Goal: Navigation & Orientation: Understand site structure

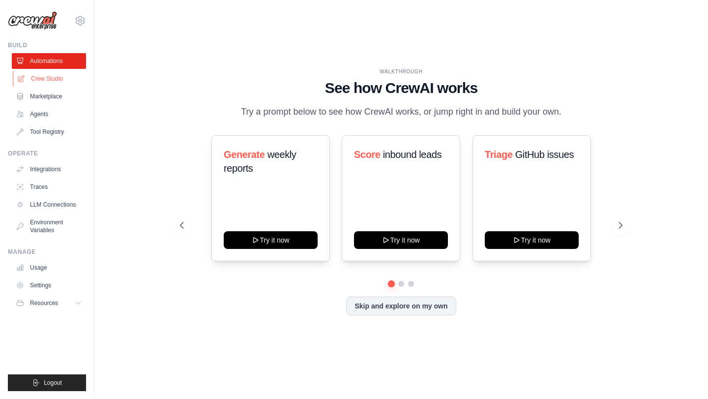
click at [72, 78] on link "Crew Studio" at bounding box center [50, 79] width 74 height 16
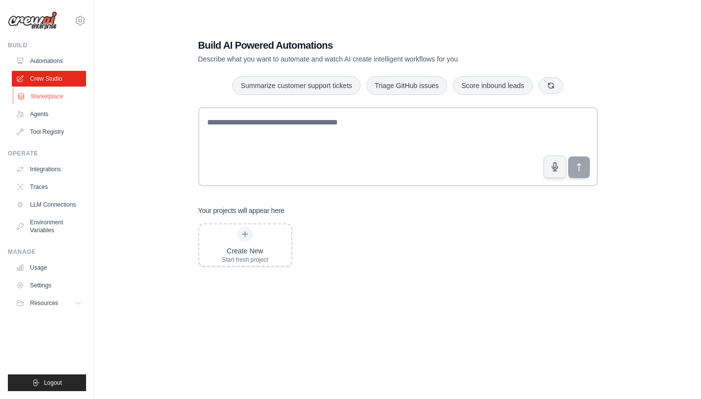
click at [65, 98] on link "Marketplace" at bounding box center [50, 97] width 74 height 16
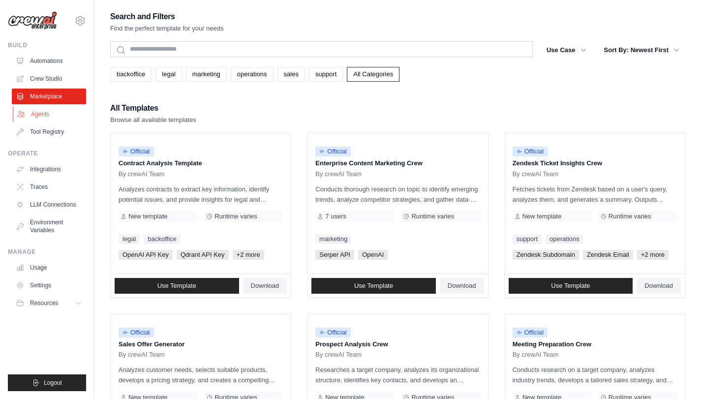
click at [65, 114] on link "Agents" at bounding box center [50, 114] width 74 height 16
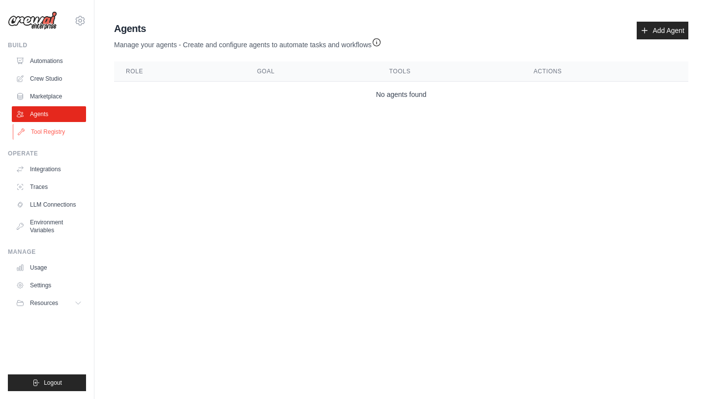
click at [60, 131] on link "Tool Registry" at bounding box center [50, 132] width 74 height 16
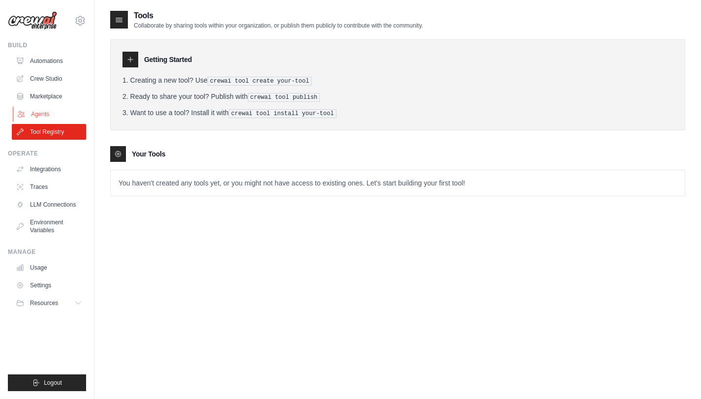
click at [30, 117] on link "Agents" at bounding box center [50, 114] width 74 height 16
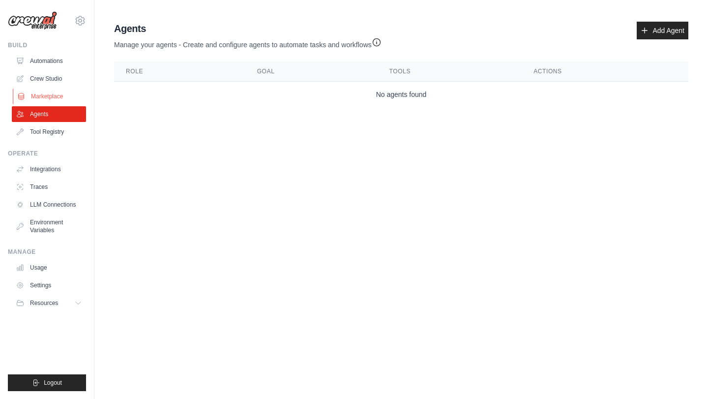
click at [75, 98] on link "Marketplace" at bounding box center [50, 97] width 74 height 16
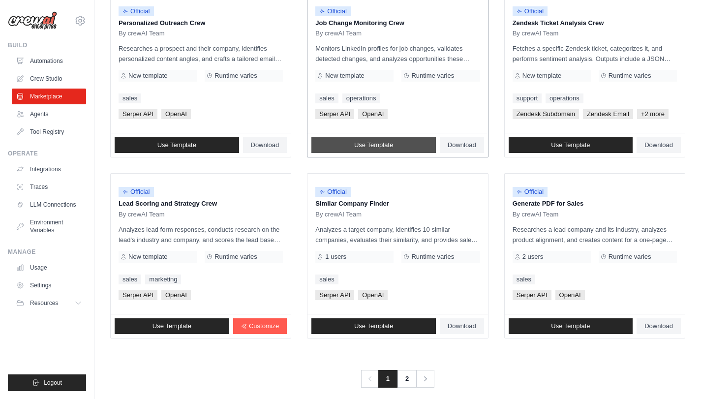
scroll to position [513, 0]
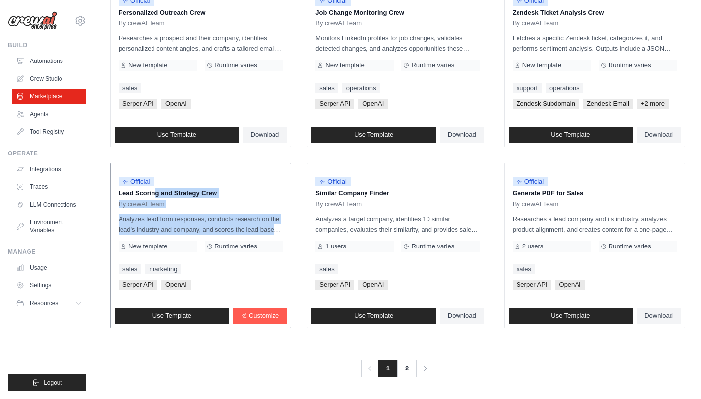
drag, startPoint x: 120, startPoint y: 192, endPoint x: 276, endPoint y: 226, distance: 160.7
click at [276, 226] on div "Official Lead Scoring and Strategy Crew By crewAI Team Analyzes lead form respo…" at bounding box center [201, 233] width 180 height 140
click at [276, 226] on p "Analyzes lead form responses, conducts research on the lead's industry and comp…" at bounding box center [201, 224] width 164 height 21
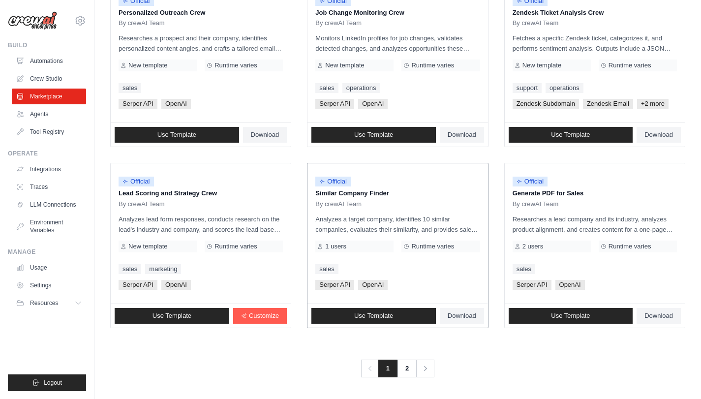
drag, startPoint x: 351, startPoint y: 201, endPoint x: 309, endPoint y: 176, distance: 49.4
click at [309, 176] on div "Official Similar Company Finder By crewAI Team Analyzes a target company, ident…" at bounding box center [397, 233] width 180 height 140
click at [343, 197] on p "Similar Company Finder" at bounding box center [397, 193] width 164 height 10
click at [407, 371] on link "2" at bounding box center [408, 369] width 20 height 18
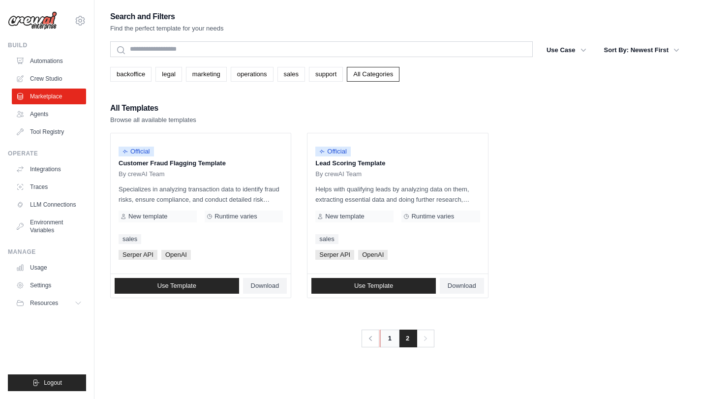
click at [396, 336] on link "1" at bounding box center [390, 339] width 20 height 18
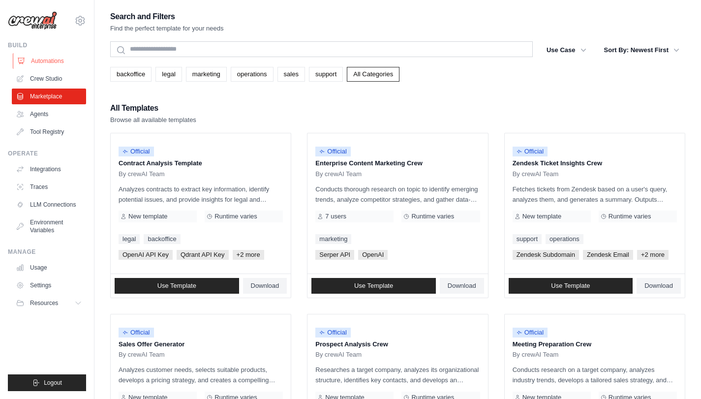
click at [54, 58] on link "Automations" at bounding box center [50, 61] width 74 height 16
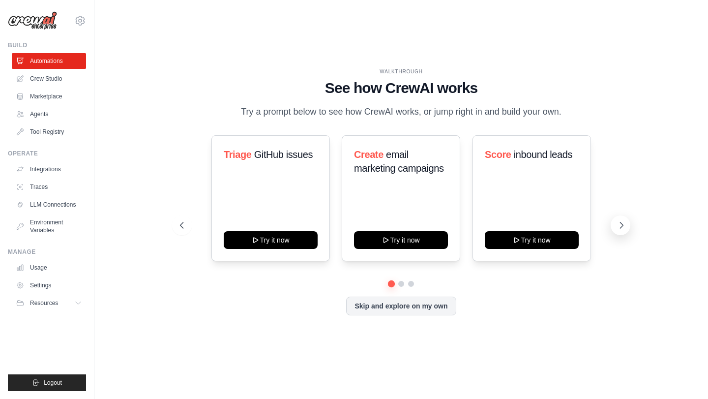
click at [625, 226] on icon at bounding box center [622, 225] width 10 height 10
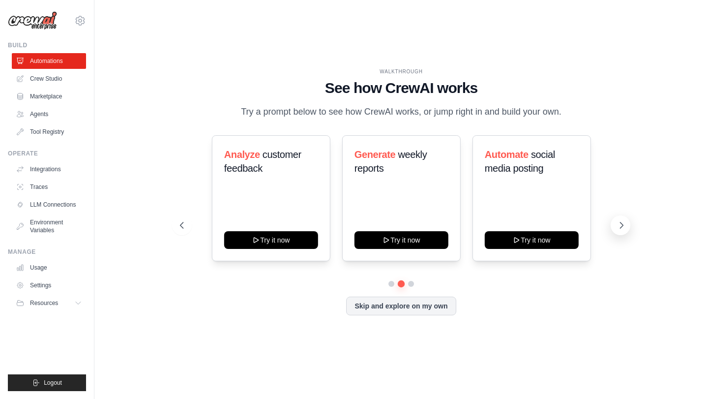
click at [625, 226] on icon at bounding box center [622, 225] width 10 height 10
click at [42, 81] on link "Crew Studio" at bounding box center [50, 79] width 74 height 16
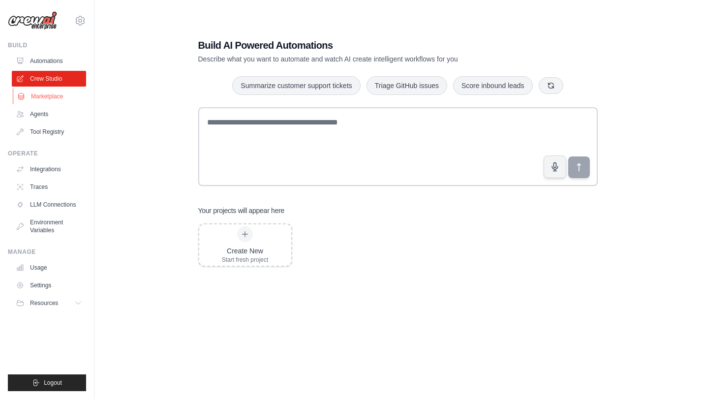
click at [33, 91] on link "Marketplace" at bounding box center [50, 97] width 74 height 16
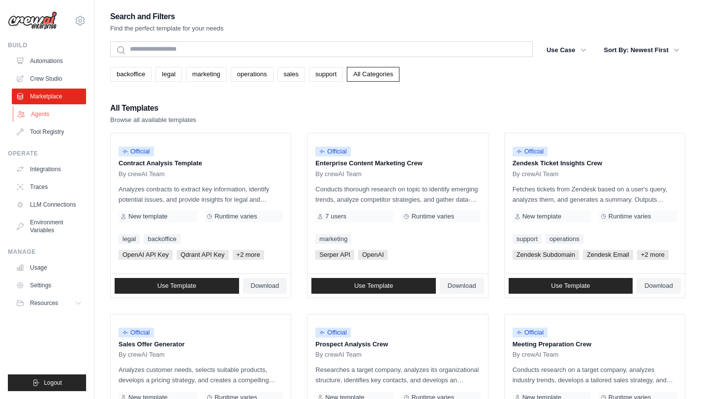
click at [35, 118] on link "Agents" at bounding box center [50, 114] width 74 height 16
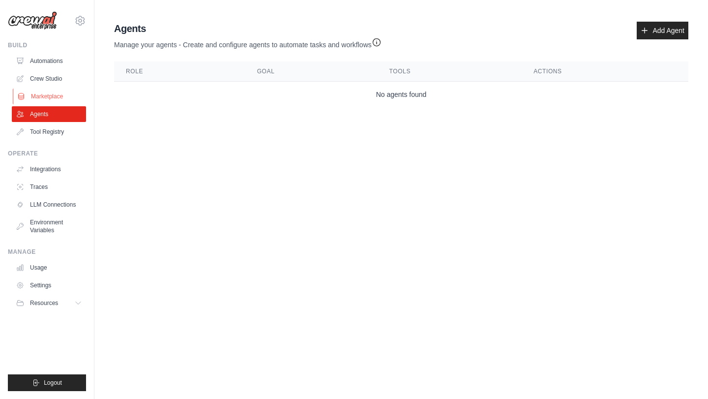
click at [56, 96] on link "Marketplace" at bounding box center [50, 97] width 74 height 16
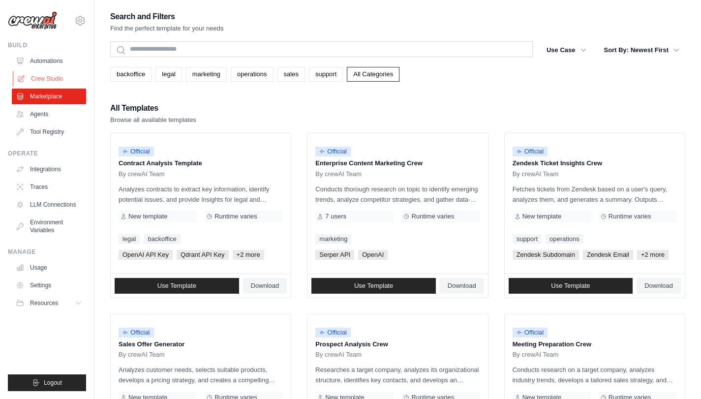
click at [56, 79] on link "Crew Studio" at bounding box center [50, 79] width 74 height 16
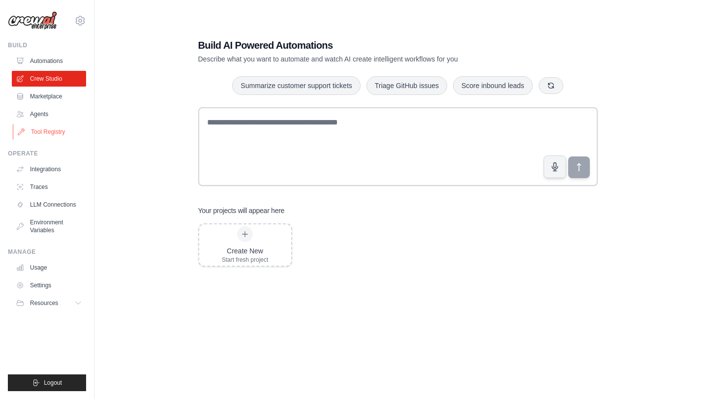
click at [40, 129] on link "Tool Registry" at bounding box center [50, 132] width 74 height 16
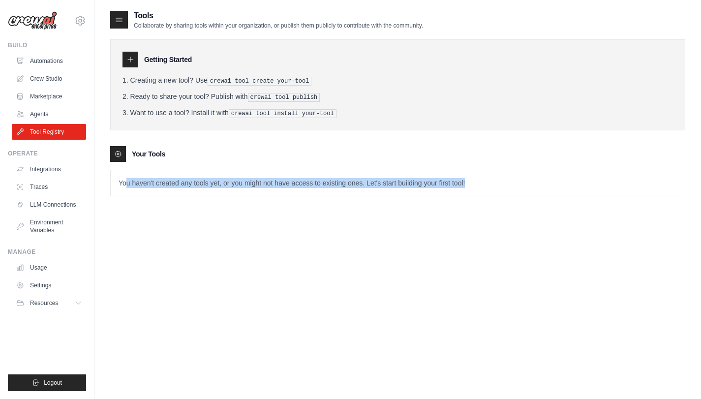
drag, startPoint x: 125, startPoint y: 181, endPoint x: 486, endPoint y: 185, distance: 360.1
click at [486, 185] on p "You haven't created any tools yet, or you might not have access to existing one…" at bounding box center [398, 183] width 574 height 26
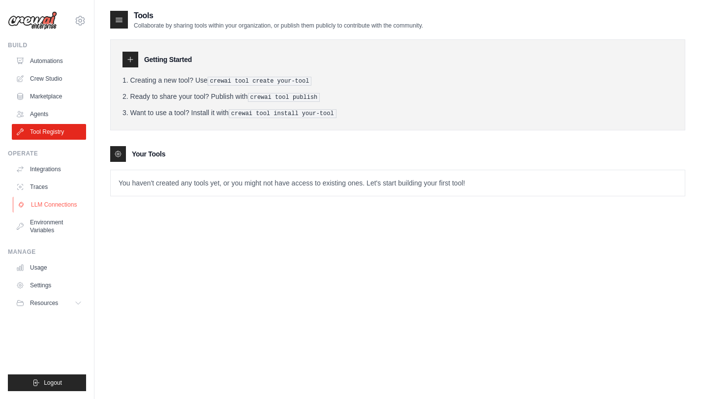
click at [60, 201] on link "LLM Connections" at bounding box center [50, 205] width 74 height 16
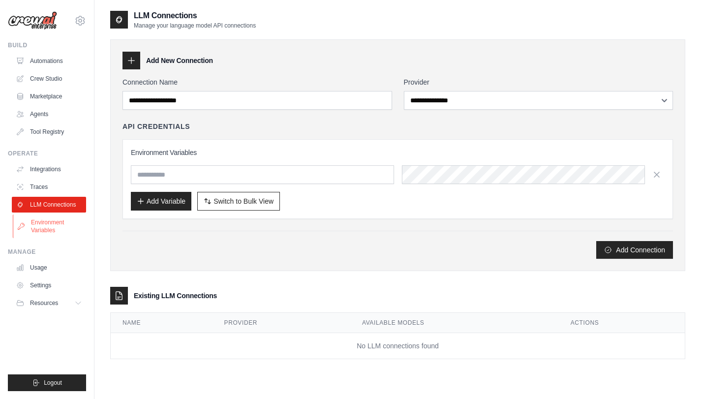
click at [56, 234] on link "Environment Variables" at bounding box center [50, 226] width 74 height 24
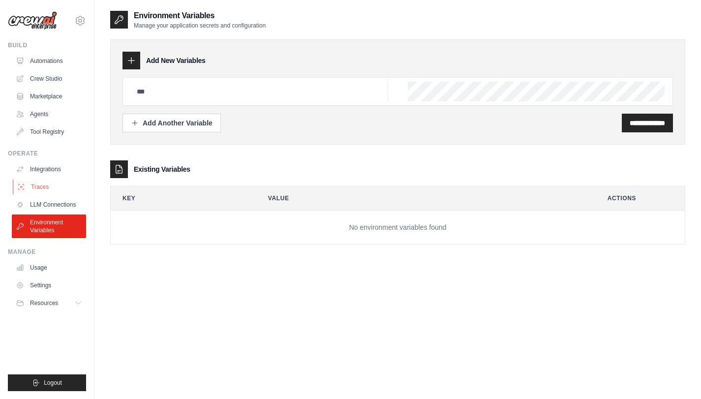
click at [41, 188] on link "Traces" at bounding box center [50, 187] width 74 height 16
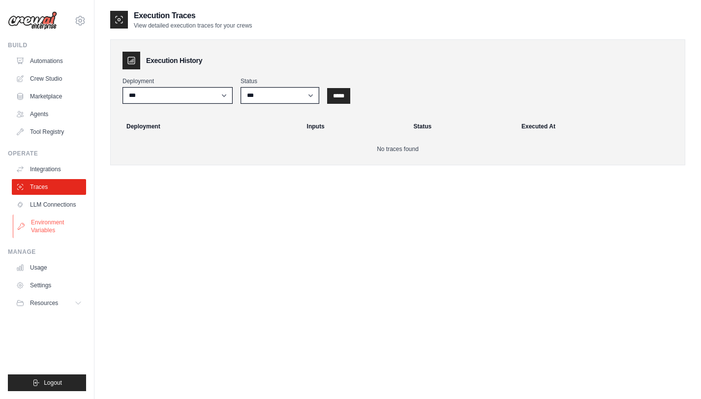
drag, startPoint x: 43, startPoint y: 213, endPoint x: 44, endPoint y: 221, distance: 7.9
click at [43, 213] on ul "Integrations Traces LLM Connections Environment Variables" at bounding box center [49, 199] width 74 height 77
click at [44, 231] on link "Environment Variables" at bounding box center [50, 226] width 74 height 24
click at [52, 173] on link "Integrations" at bounding box center [50, 169] width 74 height 16
